Goal: Contribute content

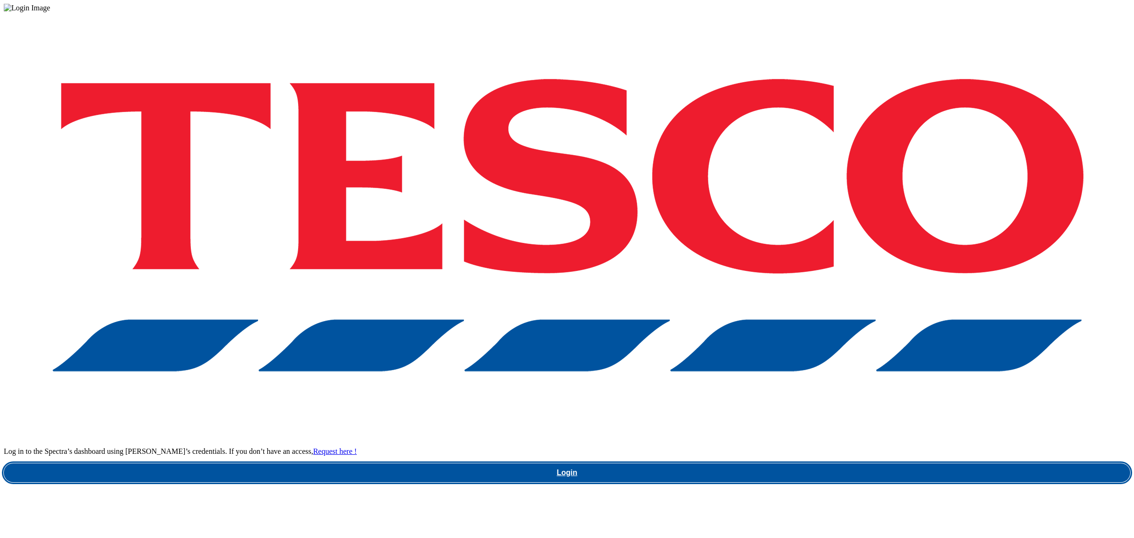
click at [809, 463] on link "Login" at bounding box center [567, 472] width 1126 height 19
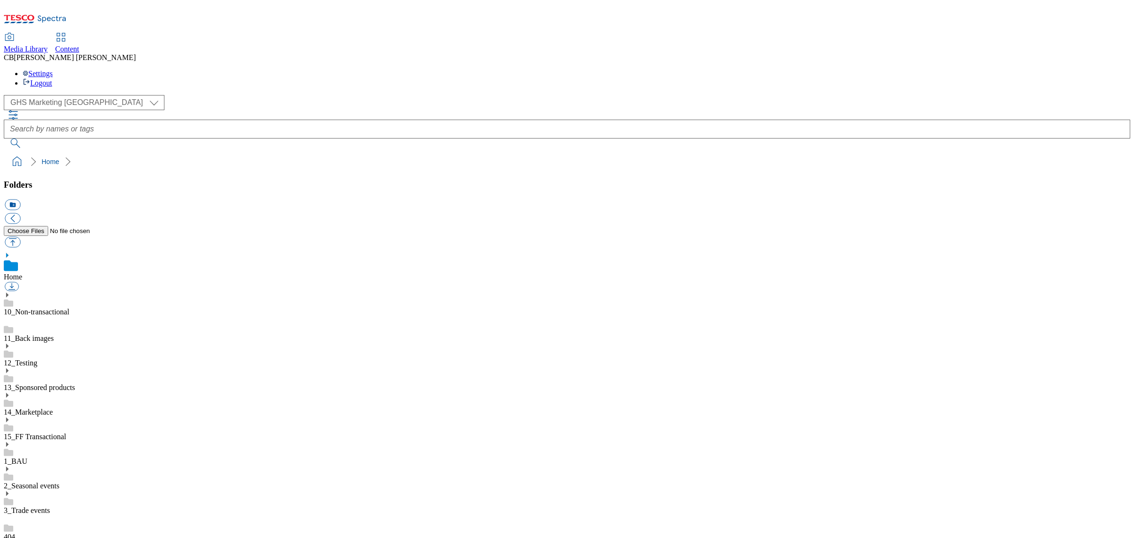
scroll to position [1, 0]
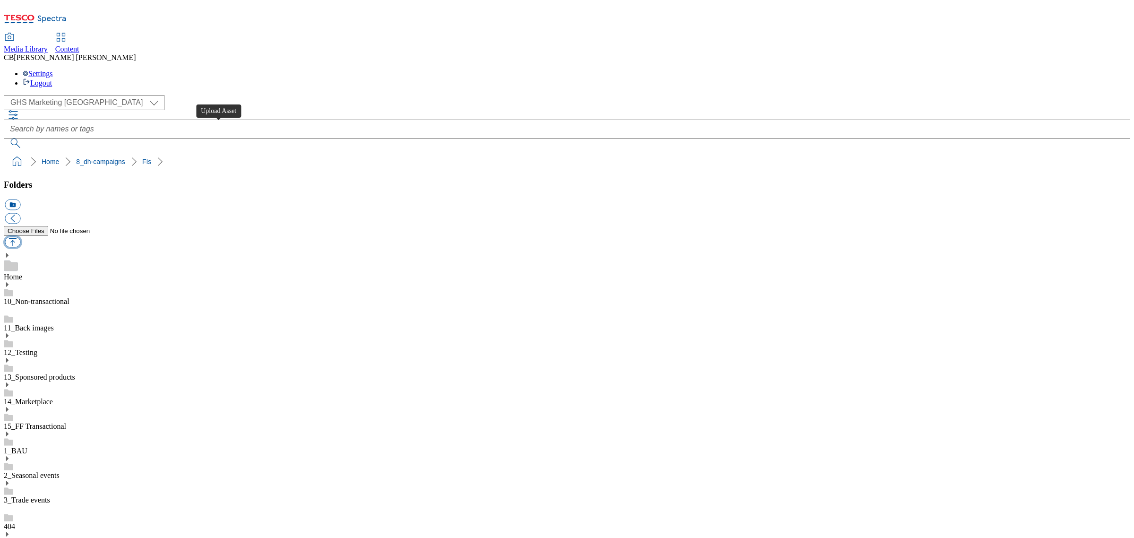
click at [20, 237] on button "button" at bounding box center [13, 242] width 16 height 11
type input "C:\fakepath\1757671520769-ad542138_White_Rabbit_LegoBrand_2560x320_V4.jpg"
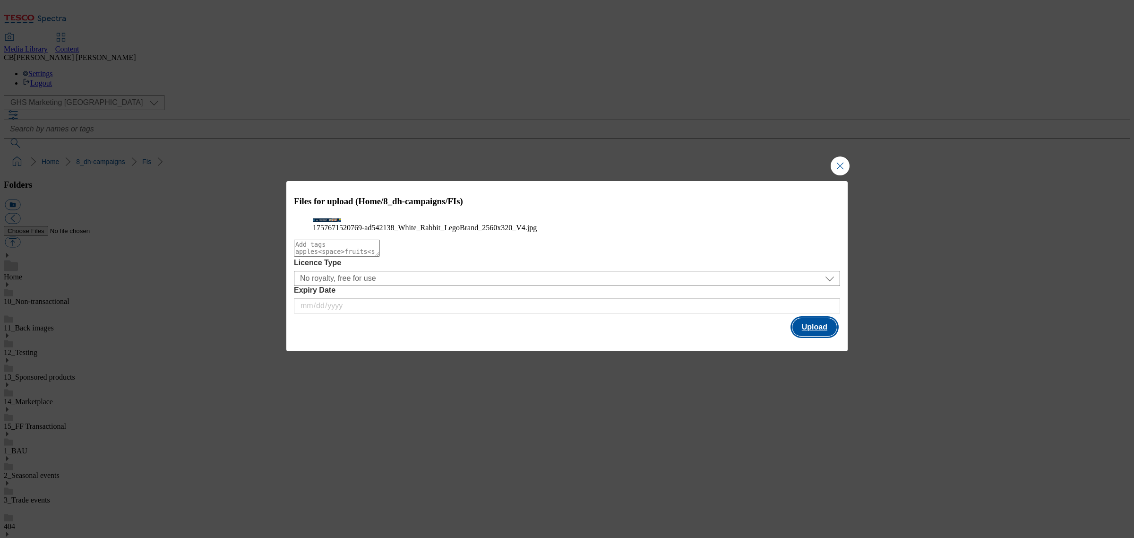
click at [828, 336] on button "Upload" at bounding box center [814, 327] width 44 height 18
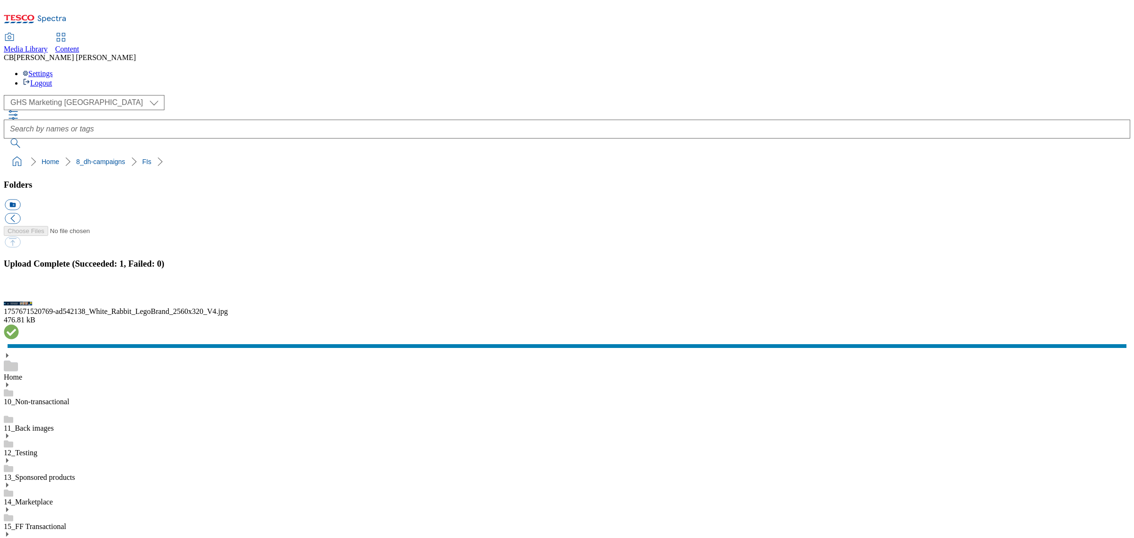
click at [19, 298] on button "button" at bounding box center [12, 293] width 14 height 9
